Goal: Find specific page/section: Find specific page/section

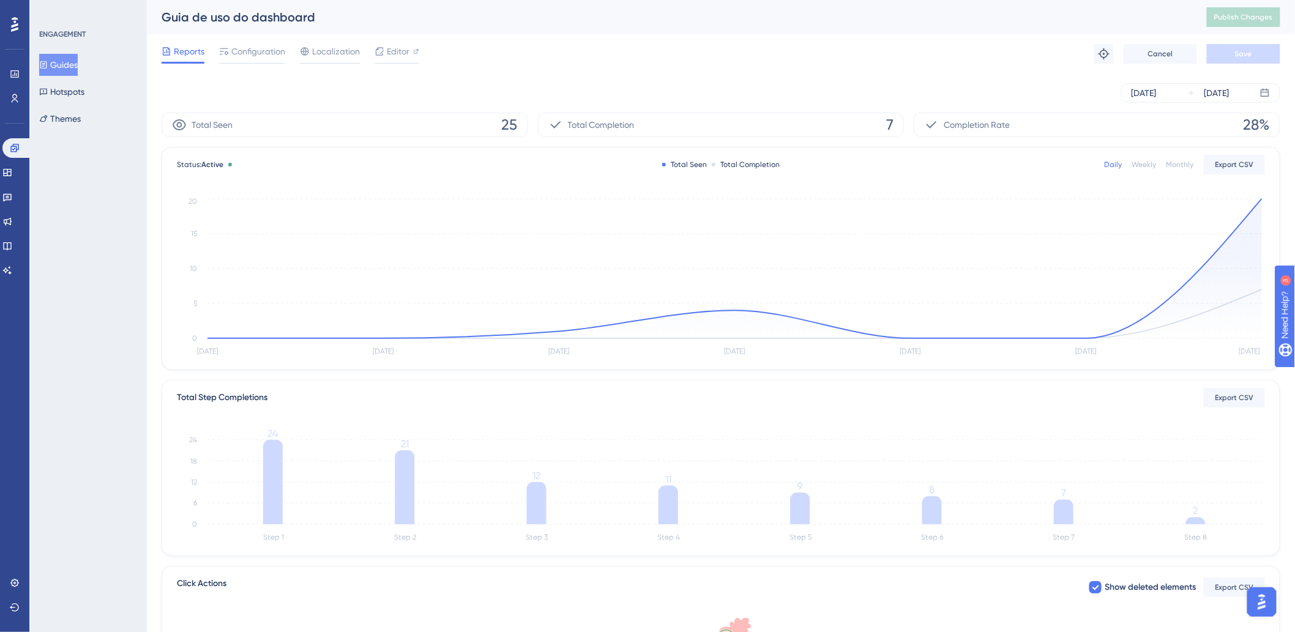
click at [819, 91] on div "[DATE] [DATE]" at bounding box center [721, 93] width 1119 height 20
click at [999, 74] on div "[DATE] [DATE]" at bounding box center [721, 92] width 1119 height 39
click at [251, 59] on div "Configuration" at bounding box center [252, 54] width 66 height 20
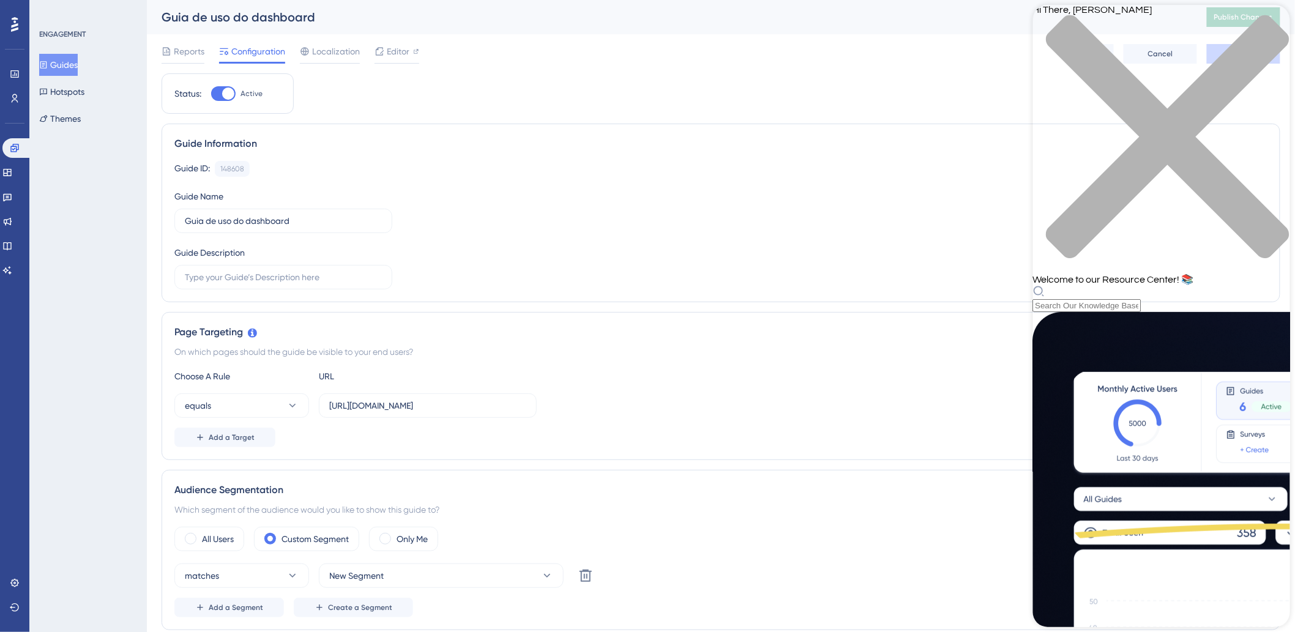
click at [1034, 27] on div "close resource center" at bounding box center [1160, 144] width 257 height 259
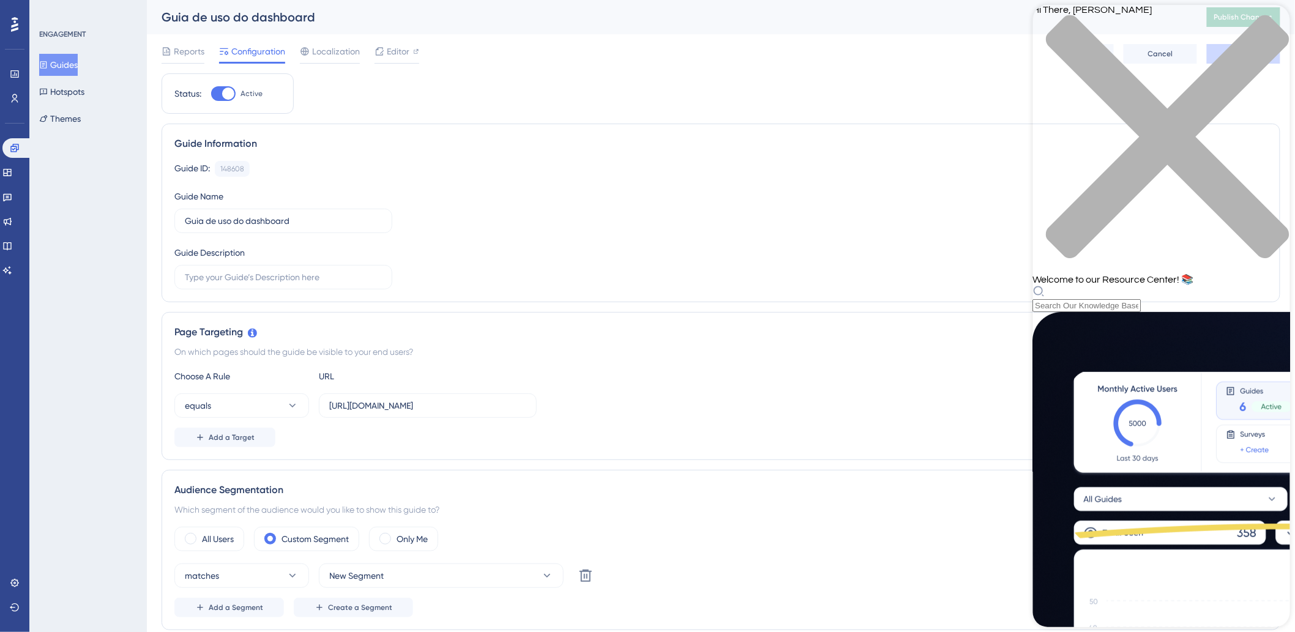
click at [1034, 24] on icon "close resource center" at bounding box center [1167, 136] width 243 height 243
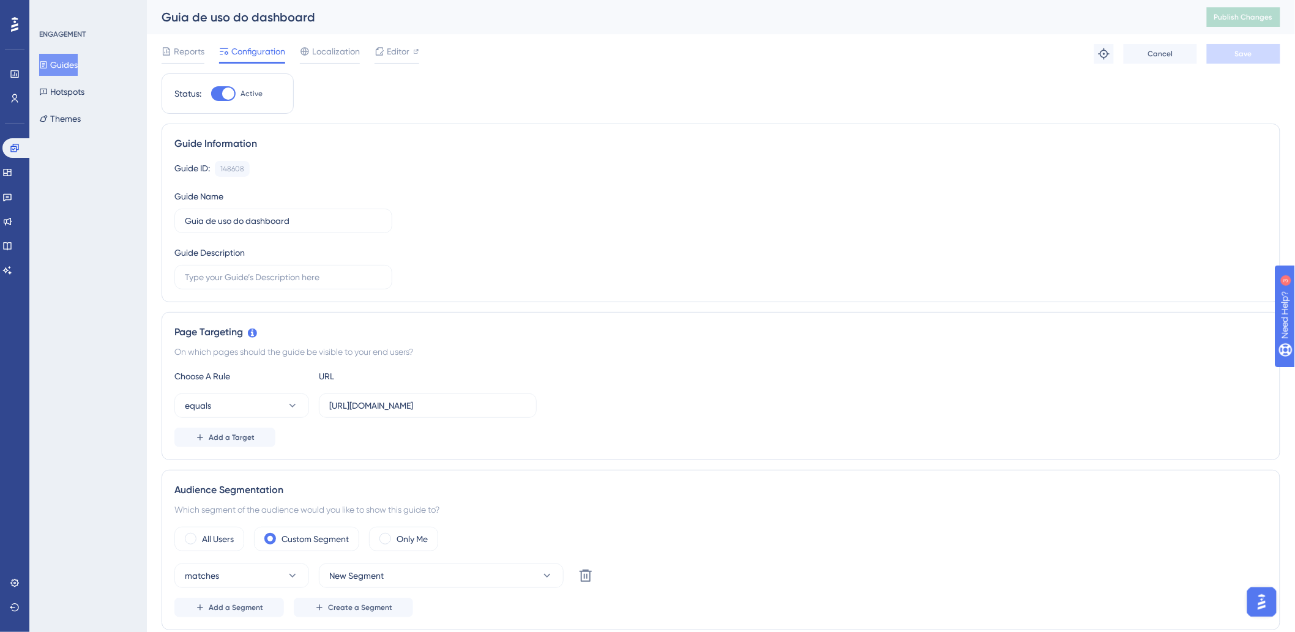
click at [64, 171] on div "ENGAGEMENT Guides Hotspots Themes" at bounding box center [88, 316] width 118 height 632
click at [647, 162] on div "Guide ID: 148608 Copy" at bounding box center [720, 169] width 1093 height 16
click at [98, 228] on div "ENGAGEMENT Guides Hotspots Themes" at bounding box center [88, 316] width 118 height 632
click at [657, 171] on div "Guide ID: 148608 Copy" at bounding box center [720, 169] width 1093 height 16
click at [105, 198] on div "ENGAGEMENT Guides Hotspots Themes" at bounding box center [88, 316] width 118 height 632
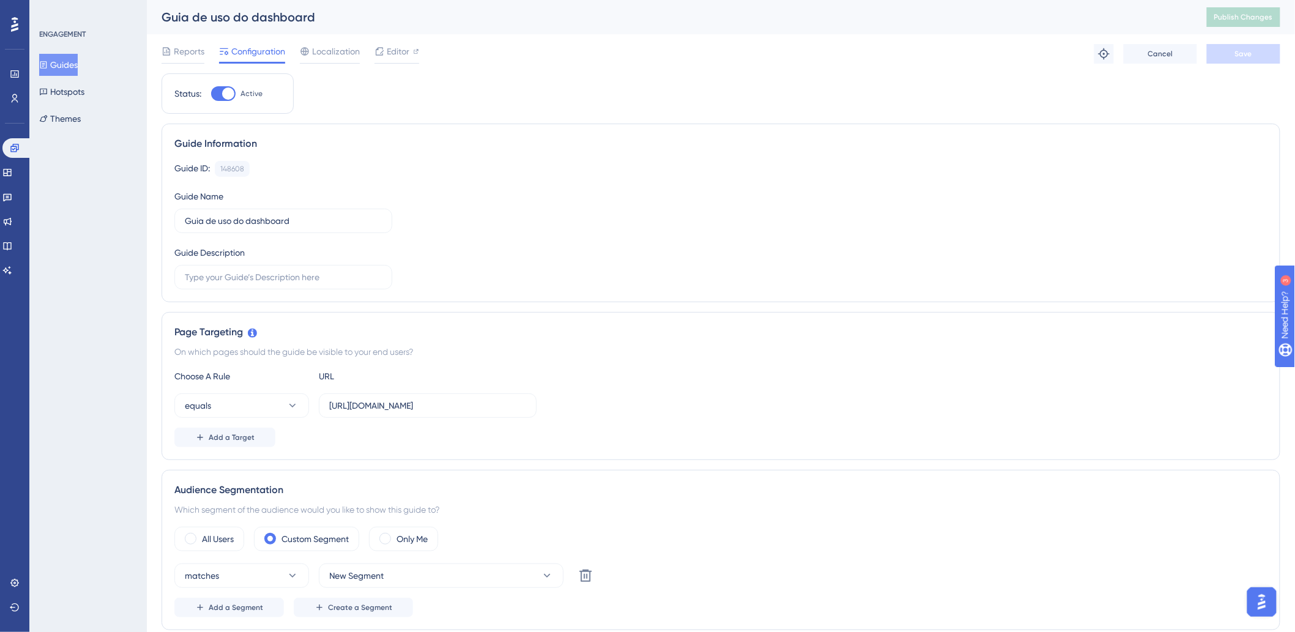
click at [849, 149] on div "Guide Information" at bounding box center [720, 143] width 1093 height 15
drag, startPoint x: 874, startPoint y: 255, endPoint x: 868, endPoint y: 272, distance: 17.6
click at [876, 255] on div "Guide ID: 148608 Copy Guide Name Guia de uso do dashboard Guide Description" at bounding box center [720, 225] width 1093 height 129
click at [852, 196] on div "Guide ID: 148608 Copy Guide Name Guia de uso do dashboard Guide Description" at bounding box center [720, 225] width 1093 height 129
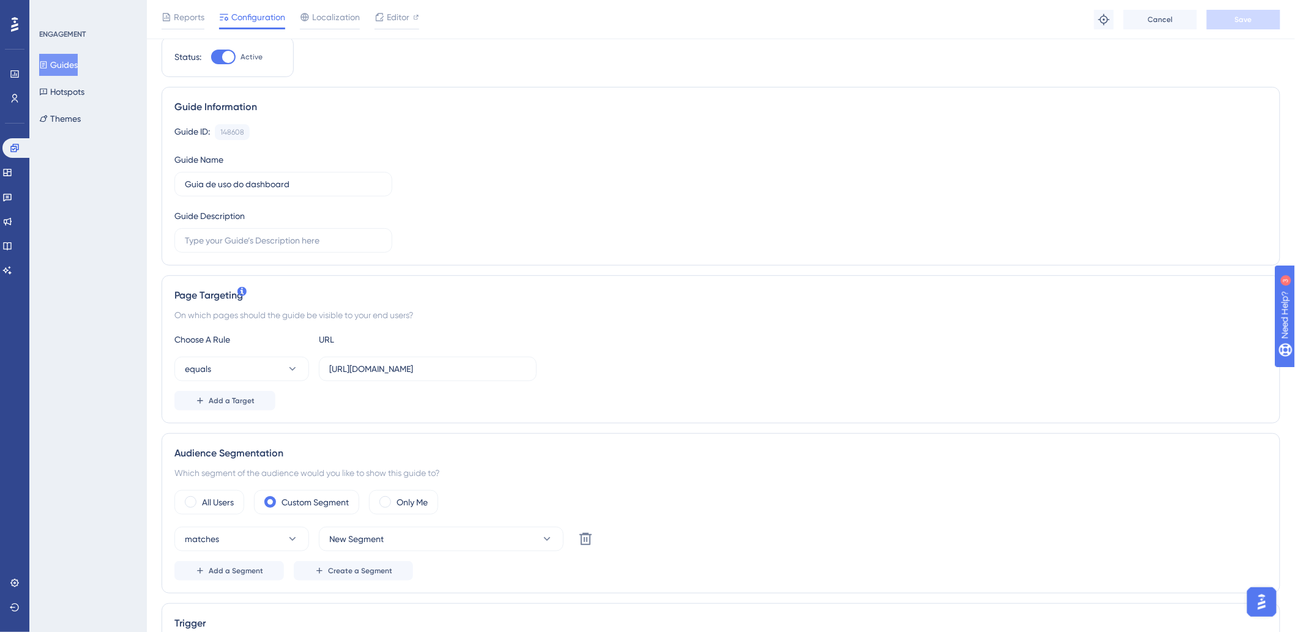
scroll to position [0, 10]
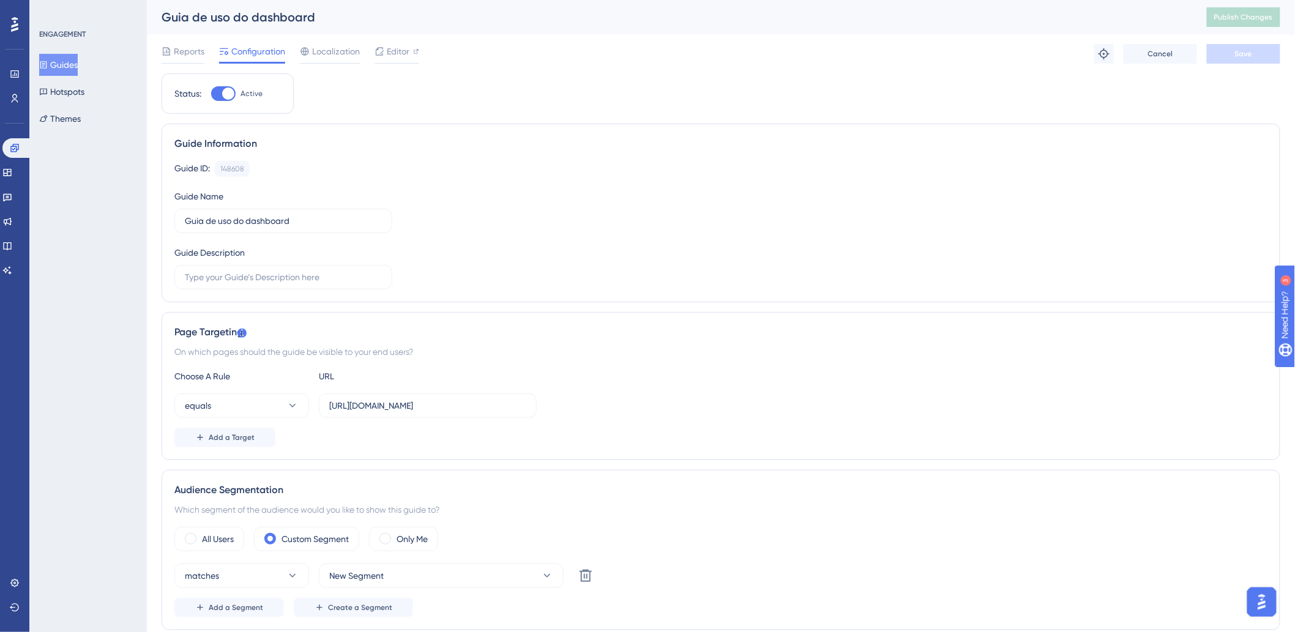
click at [662, 242] on div "Guide ID: 148608 Copy Guide Name Guia de uso do dashboard Guide Description" at bounding box center [720, 225] width 1093 height 129
click at [546, 179] on div "Guide ID: 148608 Copy Guide Name Guia de uso do dashboard Guide Description" at bounding box center [720, 225] width 1093 height 129
drag, startPoint x: 748, startPoint y: 137, endPoint x: 677, endPoint y: 127, distance: 71.8
click at [739, 137] on div "Guide Information" at bounding box center [720, 143] width 1093 height 15
drag, startPoint x: 861, startPoint y: 258, endPoint x: 858, endPoint y: 148, distance: 110.2
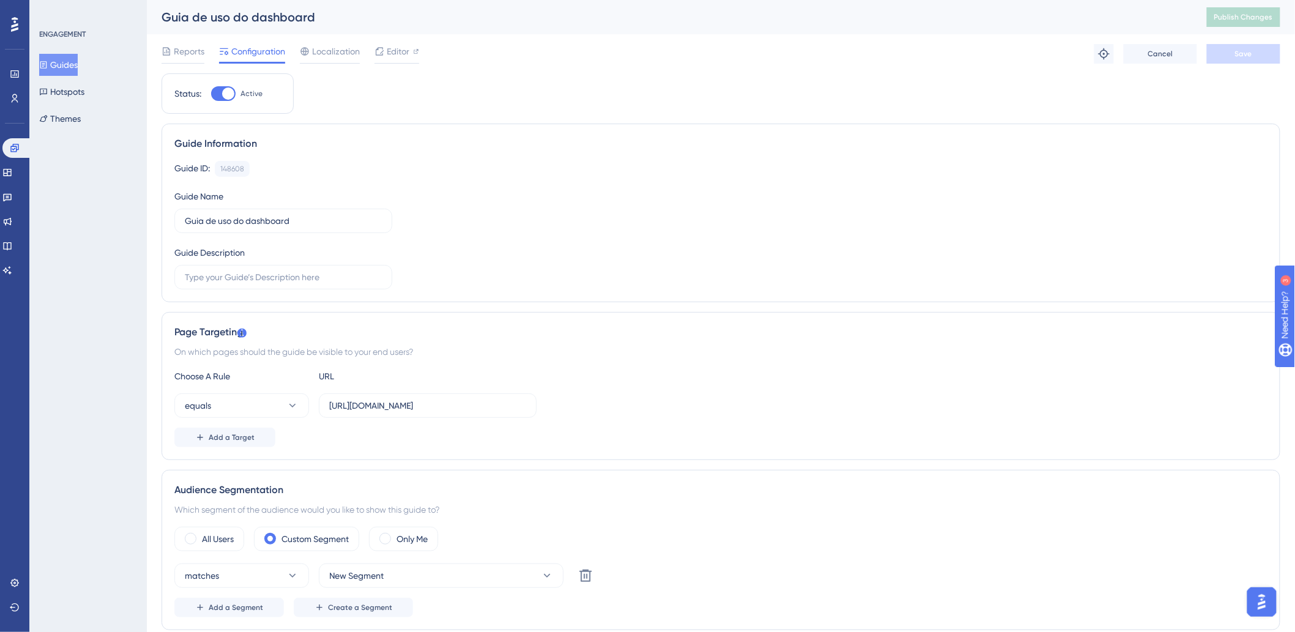
click at [861, 258] on div "Guide ID: 148608 Copy Guide Name Guia de uso do dashboard Guide Description" at bounding box center [720, 225] width 1093 height 129
drag, startPoint x: 898, startPoint y: 575, endPoint x: 897, endPoint y: 581, distance: 6.4
click at [898, 485] on div "matches New Segment Delete" at bounding box center [720, 576] width 1093 height 24
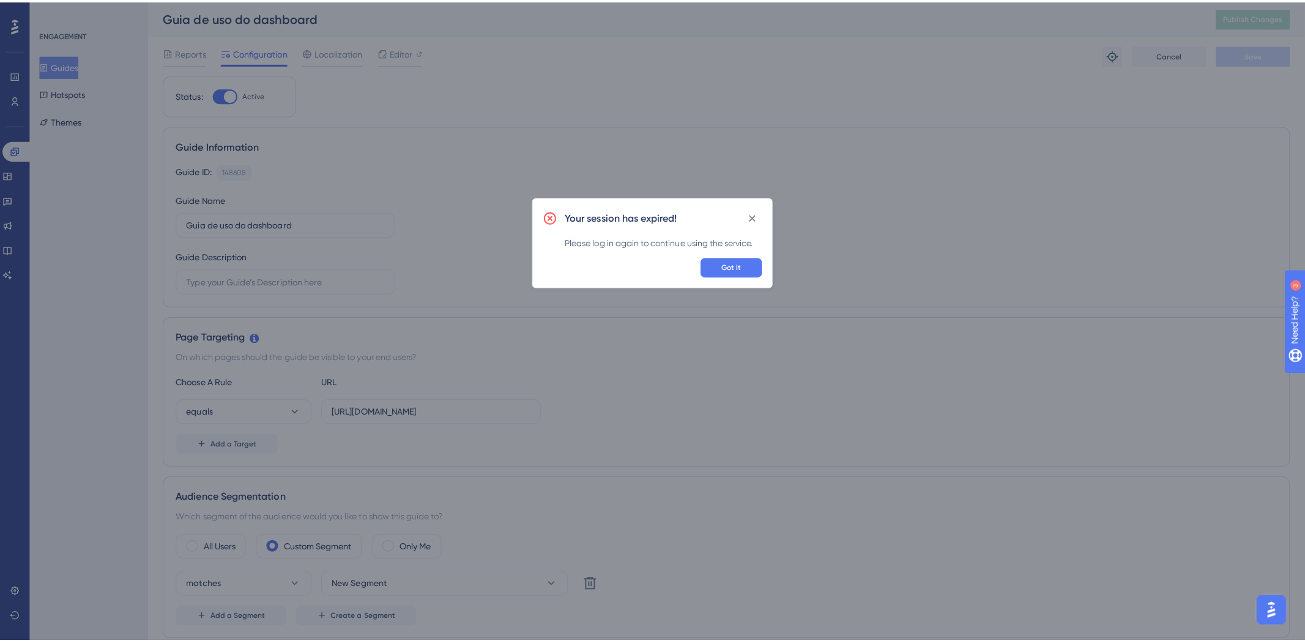
scroll to position [0, 0]
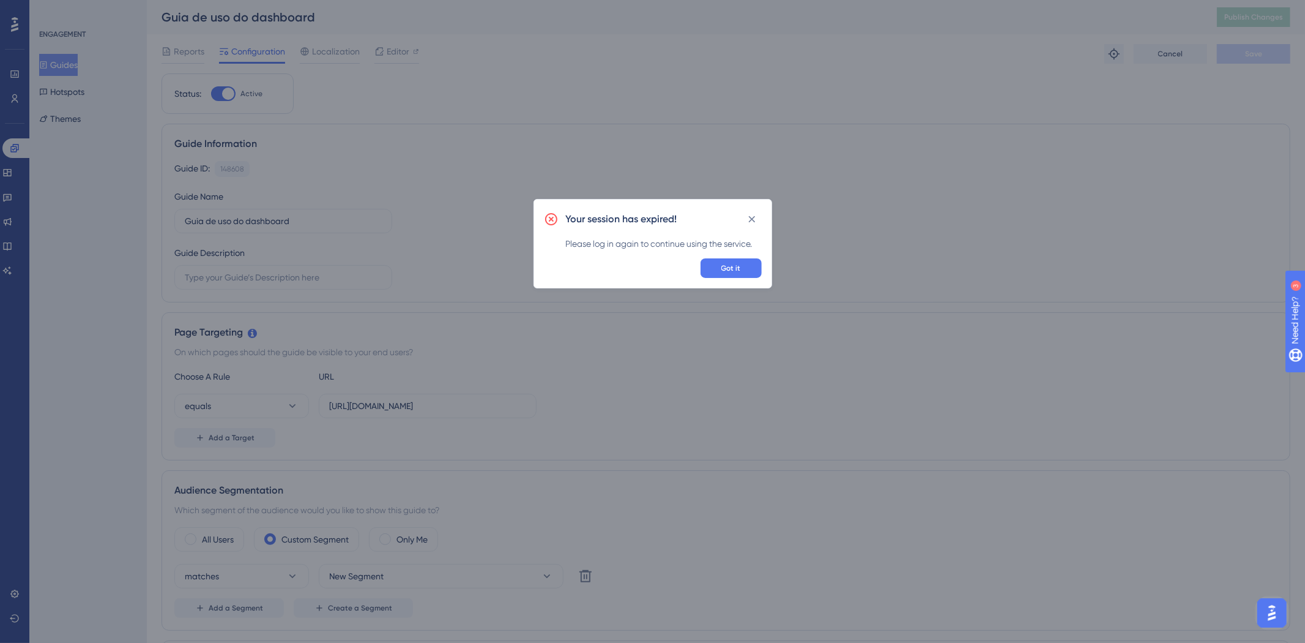
drag, startPoint x: 441, startPoint y: 21, endPoint x: 175, endPoint y: 76, distance: 271.1
click at [437, 21] on div "Your session has expired! Please log in again to continue using the service. Go…" at bounding box center [652, 321] width 1305 height 643
drag, startPoint x: 752, startPoint y: 218, endPoint x: 637, endPoint y: 218, distance: 114.4
click at [751, 218] on icon at bounding box center [751, 219] width 7 height 7
